Goal: Check status: Check status

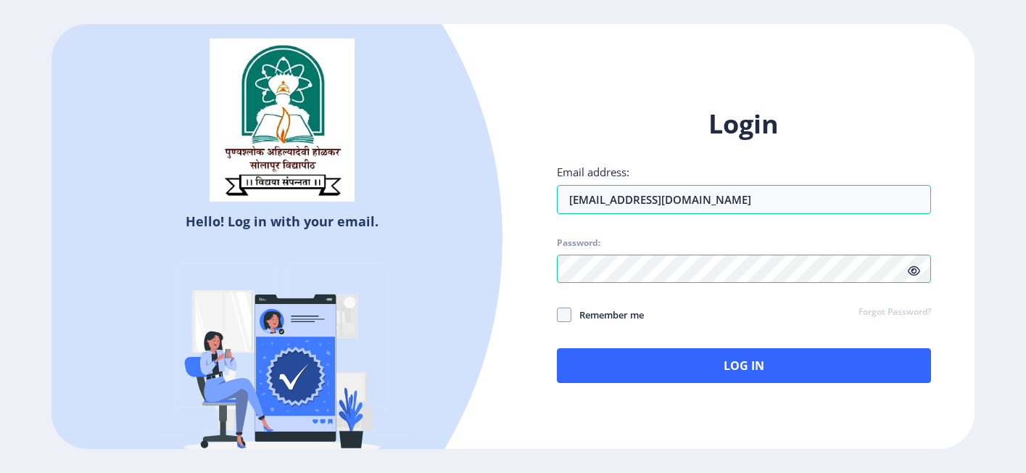
click at [555, 313] on div "Login Email address: [EMAIL_ADDRESS][DOMAIN_NAME] Password: Remember me Forgot …" at bounding box center [745, 256] width 462 height 343
click at [559, 316] on span at bounding box center [564, 315] width 15 height 15
click at [558, 316] on input "Remember me" at bounding box center [557, 315] width 1 height 1
checkbox input "true"
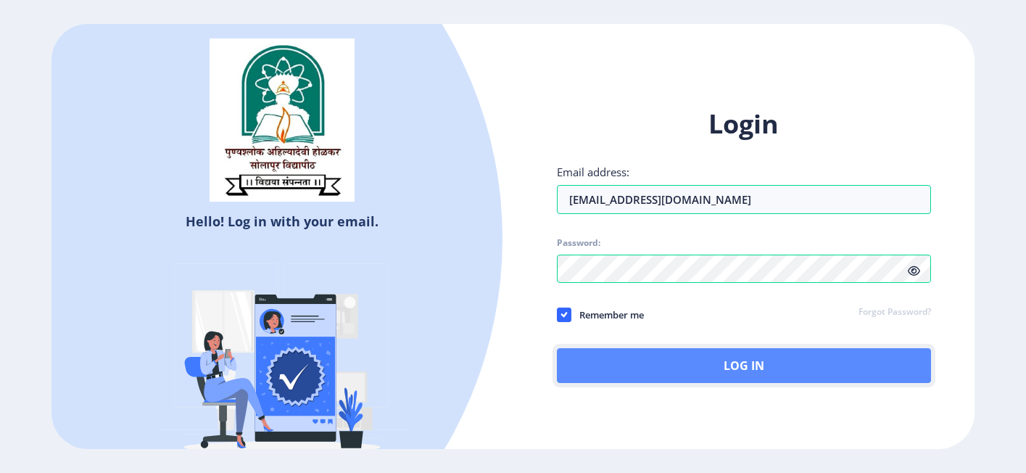
click at [658, 373] on button "Log In" at bounding box center [744, 365] width 375 height 35
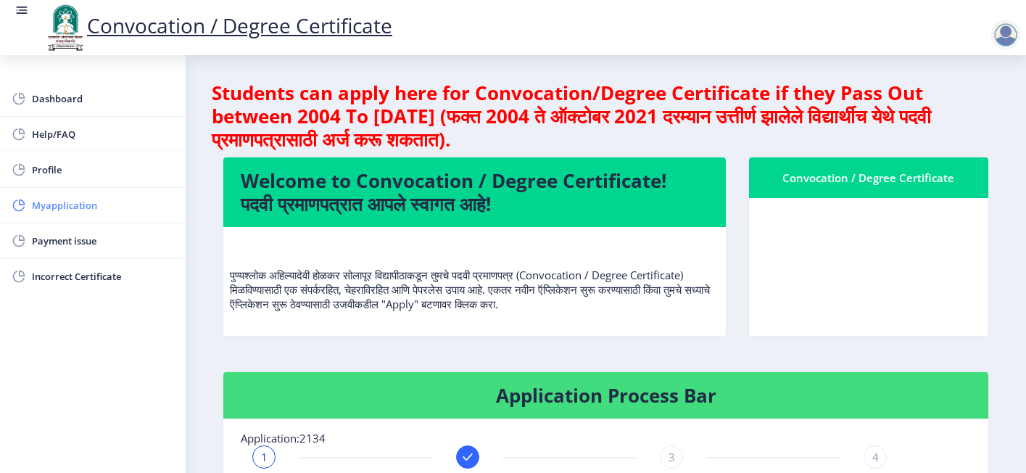
click at [69, 203] on span "Myapplication" at bounding box center [103, 205] width 142 height 17
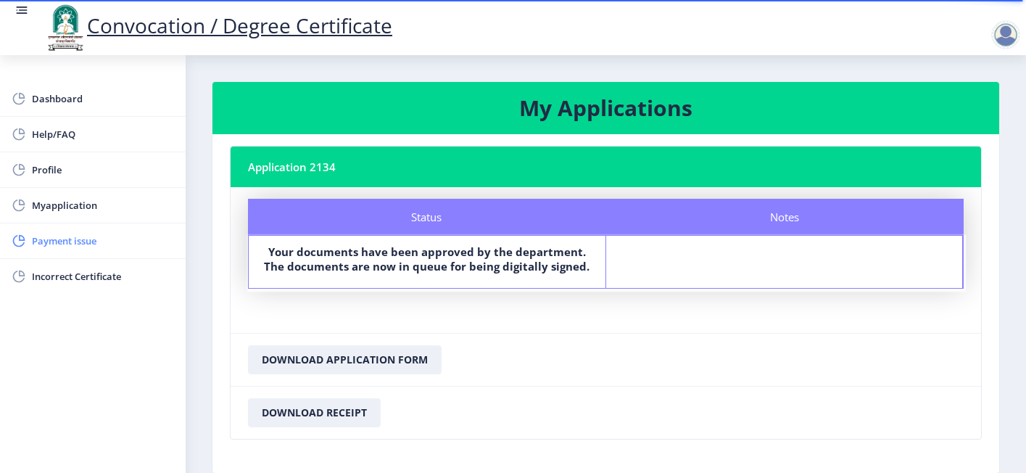
click at [85, 232] on span "Payment issue" at bounding box center [103, 240] width 142 height 17
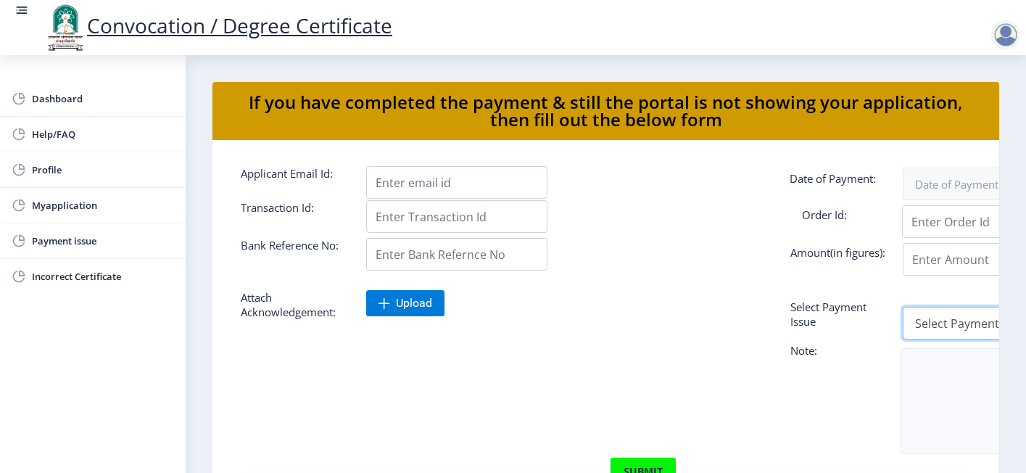
click at [930, 328] on select "Select Payment Issue Single Payment Multiple Payment Others" at bounding box center [993, 323] width 181 height 33
select select "Others"
click at [903, 307] on select "Select Payment Issue Single Payment Multiple Payment Others" at bounding box center [993, 323] width 181 height 33
click at [99, 276] on span "Incorrect Certificate" at bounding box center [103, 276] width 142 height 17
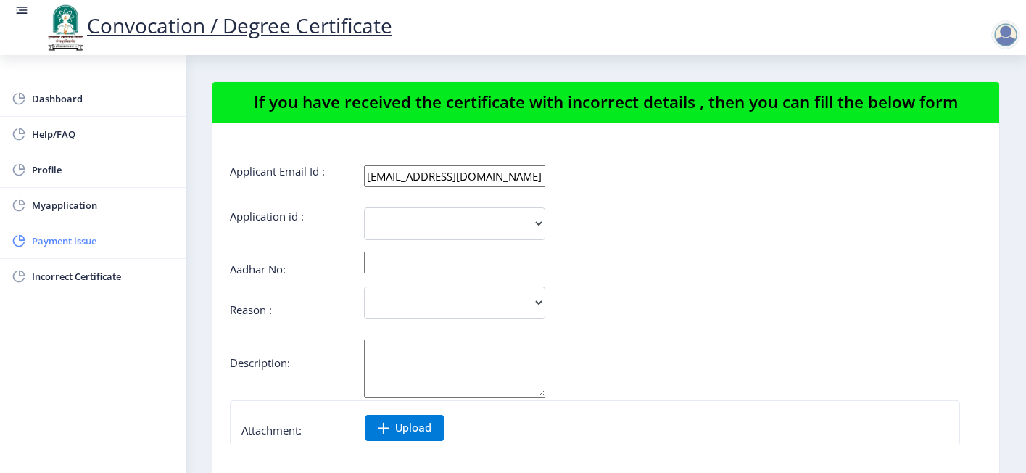
click at [65, 238] on span "Payment issue" at bounding box center [103, 240] width 142 height 17
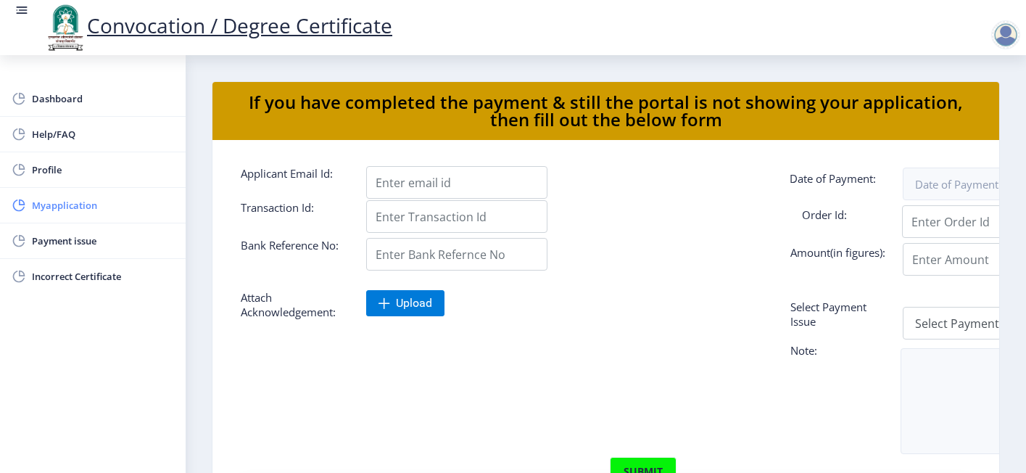
click at [62, 208] on span "Myapplication" at bounding box center [103, 205] width 142 height 17
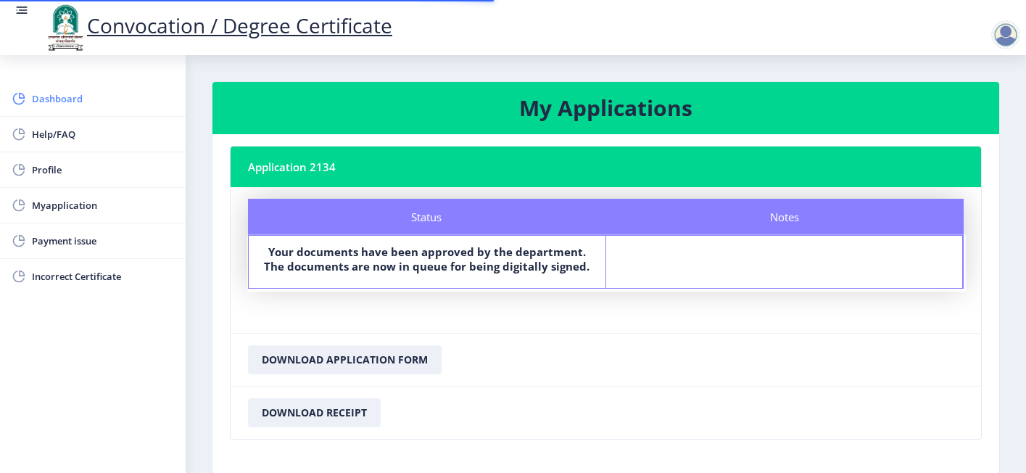
click at [40, 97] on span "Dashboard" at bounding box center [103, 98] width 142 height 17
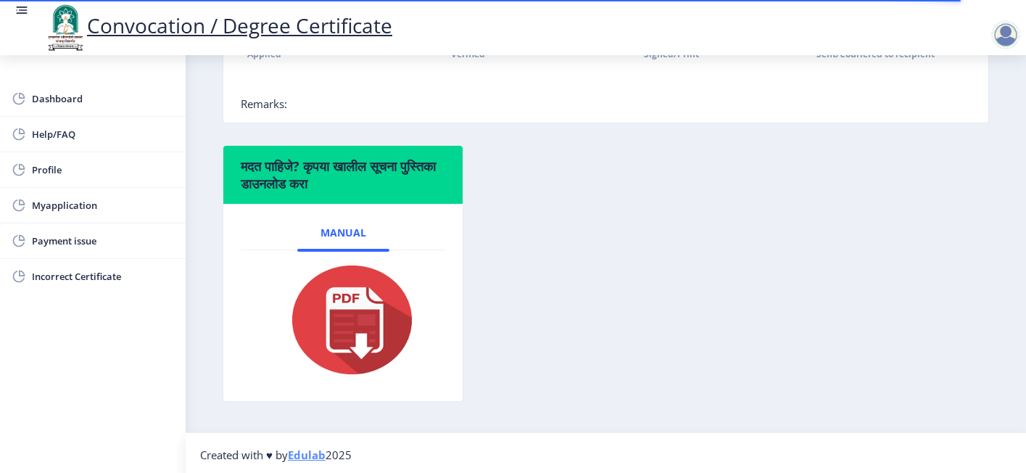
scroll to position [210, 0]
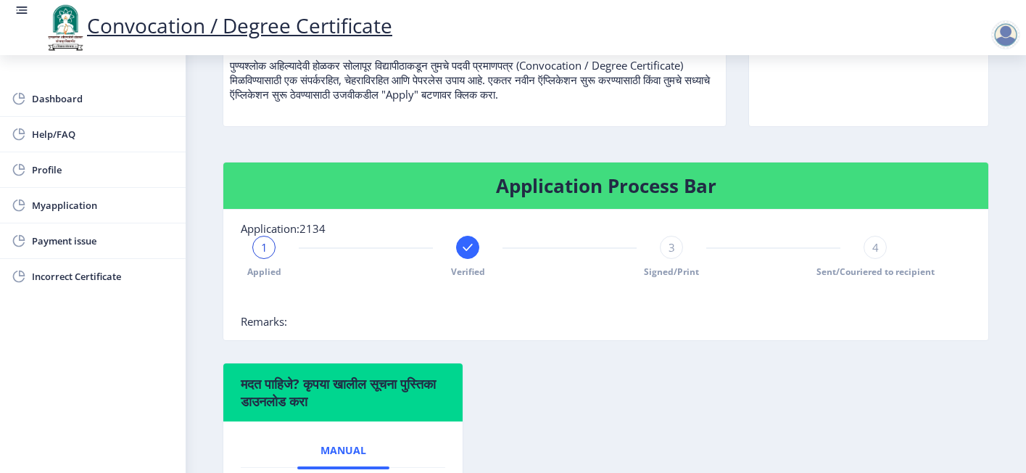
click at [670, 250] on span "3" at bounding box center [672, 247] width 7 height 15
click at [462, 251] on rect at bounding box center [468, 247] width 15 height 15
click at [462, 251] on div "2" at bounding box center [467, 247] width 23 height 23
click at [675, 250] on rect at bounding box center [671, 247] width 15 height 15
click at [258, 241] on rect at bounding box center [264, 247] width 15 height 15
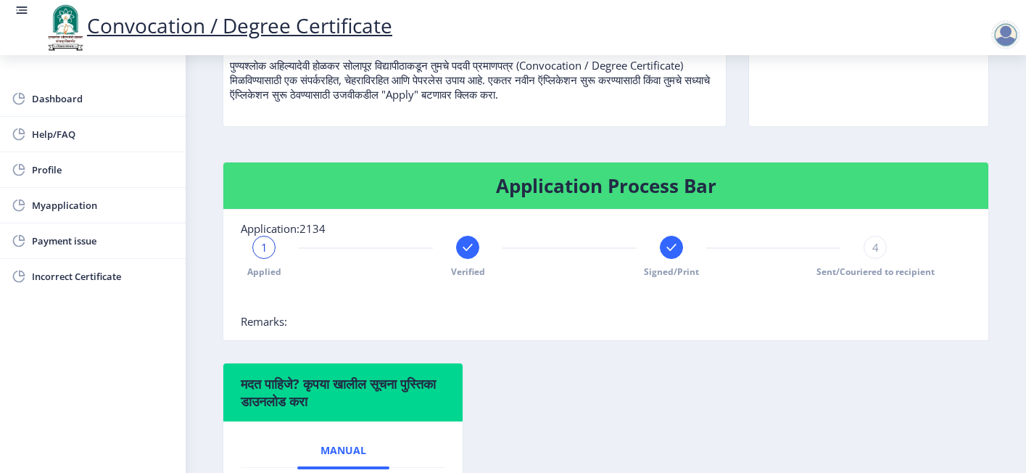
click at [859, 250] on div "1 Applied Verified Signed/Print 4 Sent/Couriered to recipient" at bounding box center [570, 257] width 658 height 42
click at [873, 247] on span "4" at bounding box center [876, 247] width 7 height 15
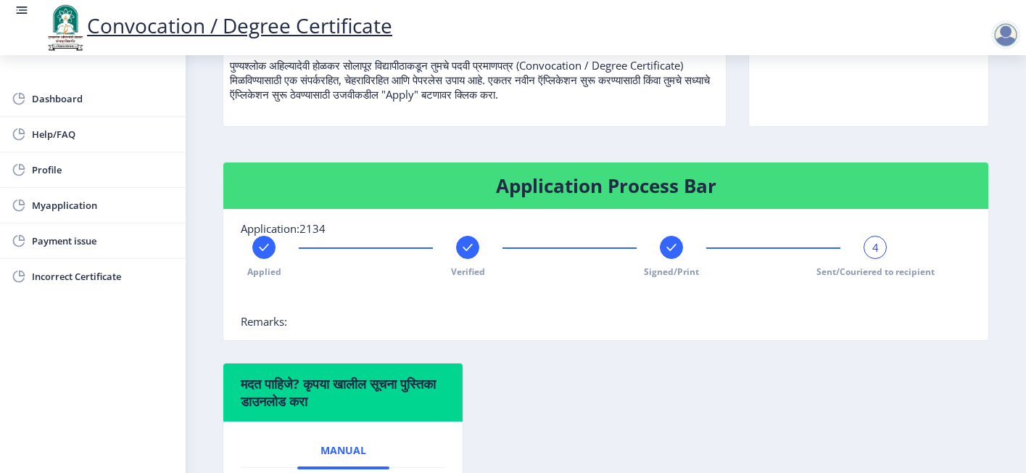
click at [873, 254] on div "4" at bounding box center [875, 247] width 23 height 23
click at [699, 305] on div at bounding box center [570, 299] width 658 height 29
click at [435, 250] on div "Applied Verified Signed/Print 4 Sent/Couriered to recipient" at bounding box center [570, 257] width 658 height 42
click at [453, 252] on div "Applied Verified Signed/Print 4 Sent/Couriered to recipient" at bounding box center [570, 257] width 658 height 42
click at [467, 247] on rect at bounding box center [468, 247] width 15 height 15
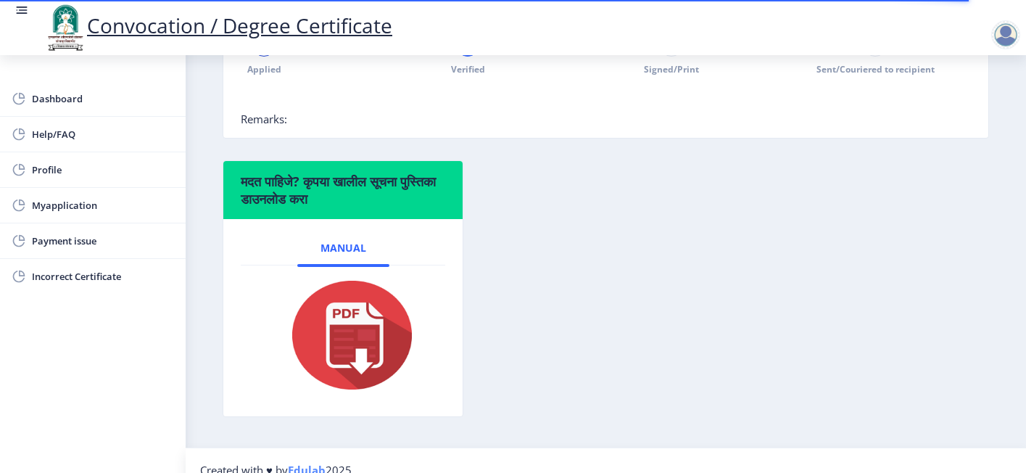
scroll to position [210, 0]
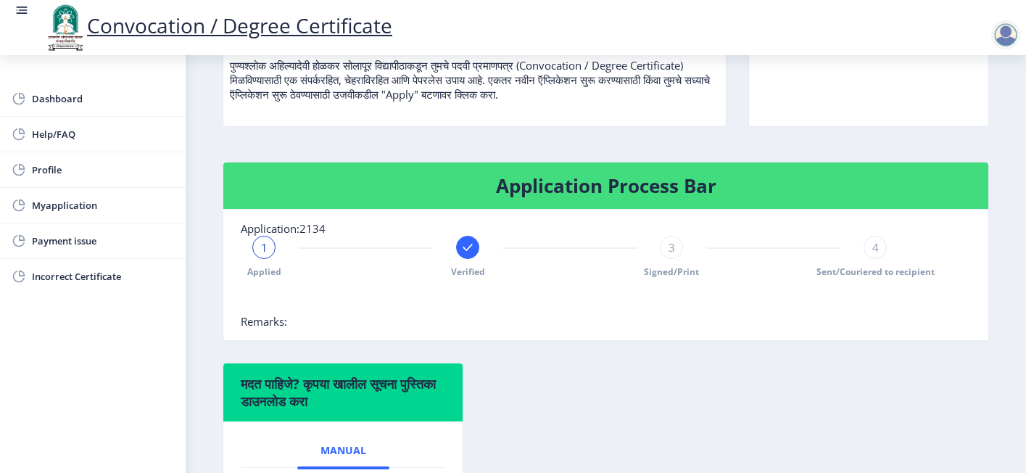
click at [452, 242] on div "1 Applied Verified 3 Signed/Print 4 Sent/Couriered to recipient" at bounding box center [570, 257] width 658 height 42
click at [470, 244] on rect at bounding box center [468, 247] width 15 height 15
click at [470, 244] on div "2" at bounding box center [467, 247] width 23 height 23
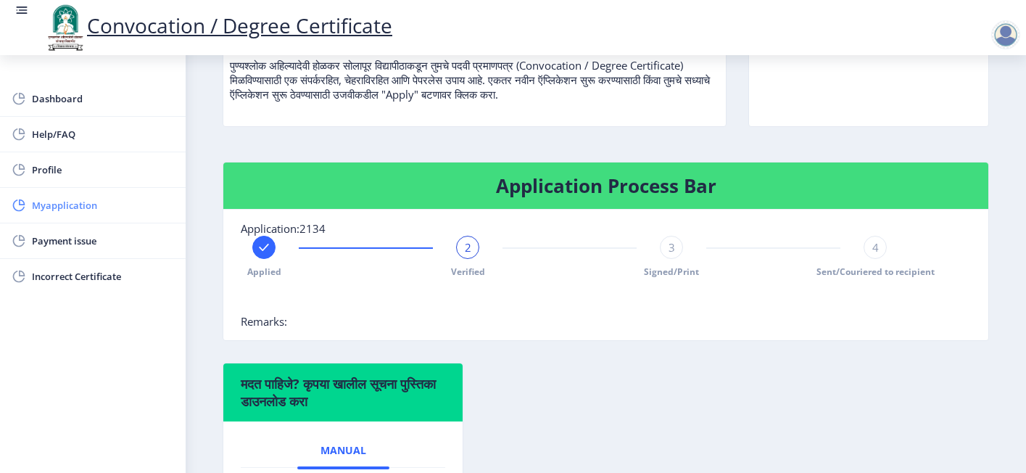
click at [101, 211] on span "Myapplication" at bounding box center [103, 205] width 142 height 17
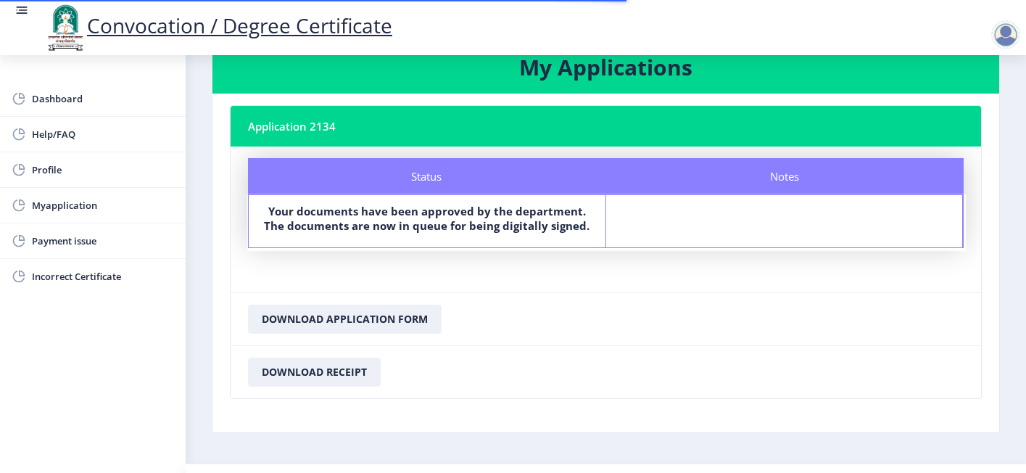
scroll to position [70, 0]
